Goal: Find specific page/section: Find specific page/section

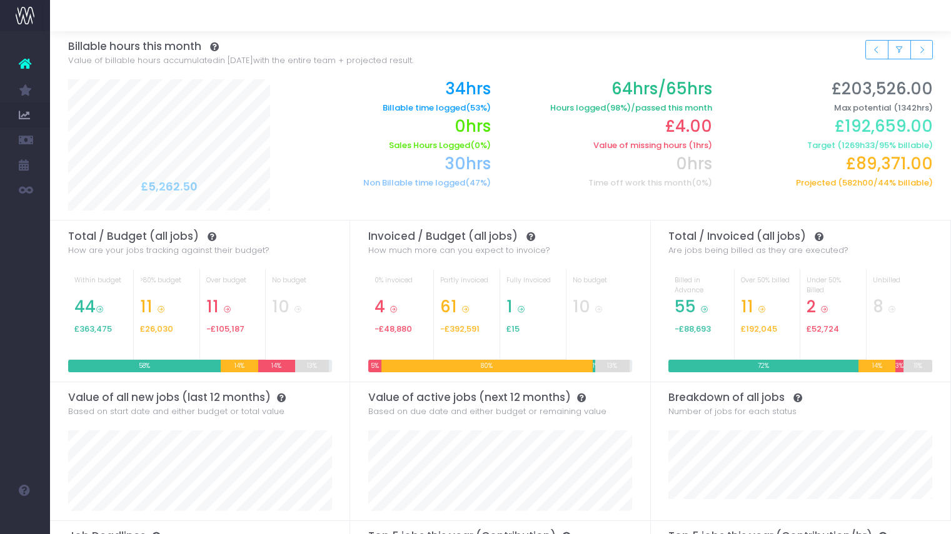
scroll to position [63, 0]
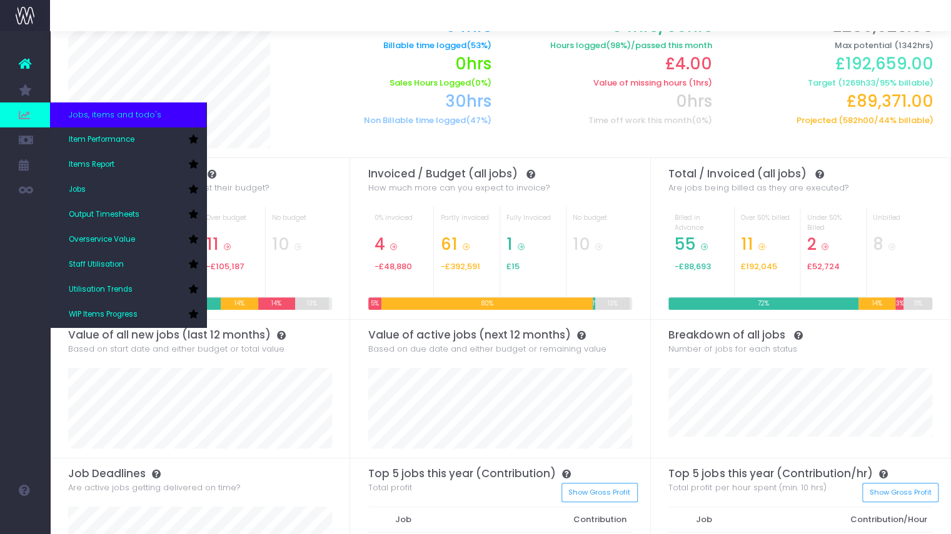
click at [20, 118] on icon at bounding box center [25, 115] width 13 height 14
click at [24, 115] on icon at bounding box center [25, 115] width 13 height 14
click at [98, 266] on span "Staff Utilisation" at bounding box center [96, 264] width 55 height 11
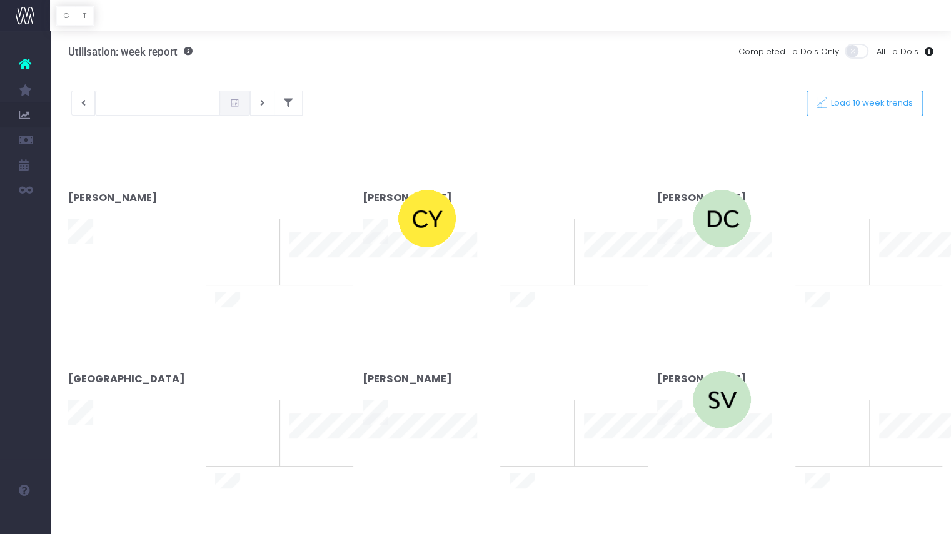
type input "[DATE]"
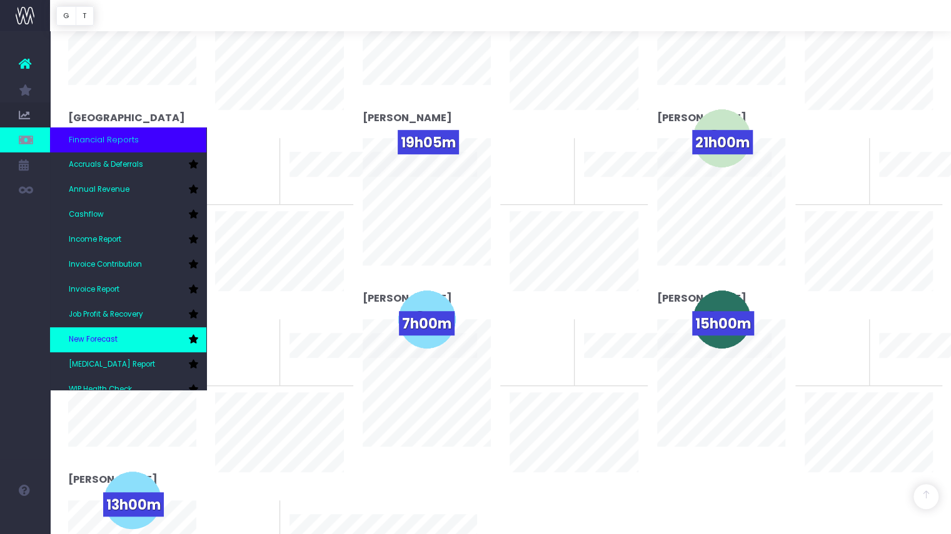
scroll to position [38, 0]
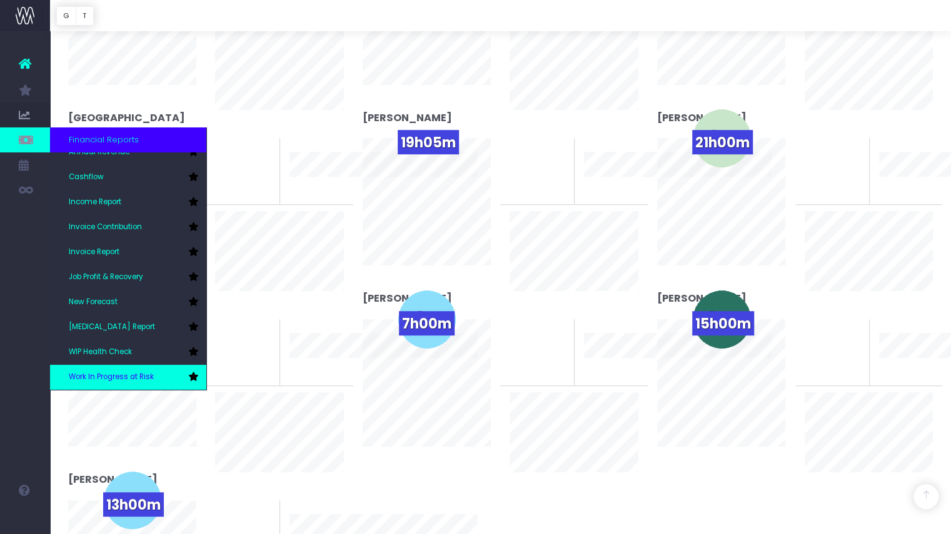
click at [120, 367] on link "Work In Progress at Risk" at bounding box center [128, 377] width 156 height 25
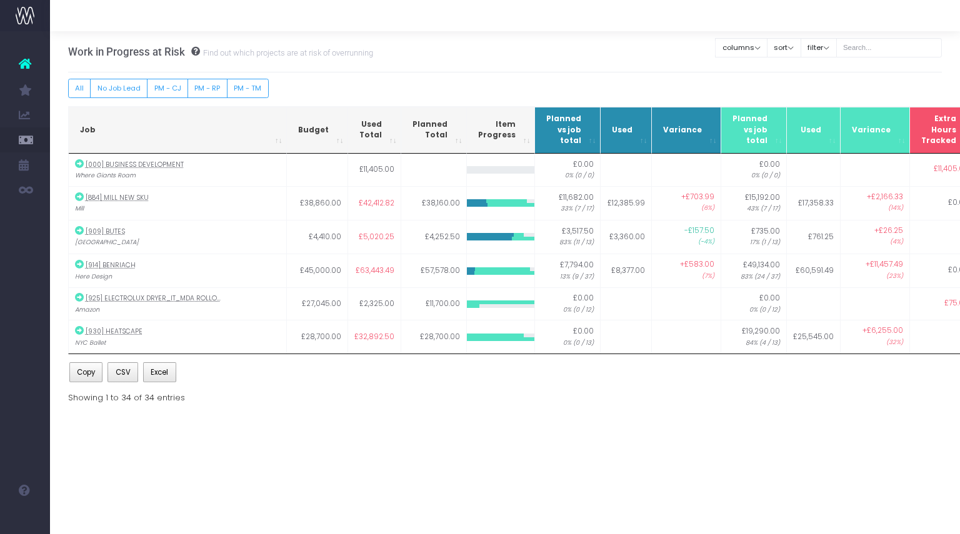
click at [508, 393] on div "Job Budget Used Total Planned Total Item Progress Planned vs job total Used Var…" at bounding box center [505, 255] width 874 height 298
